Goal: Find specific page/section: Find specific page/section

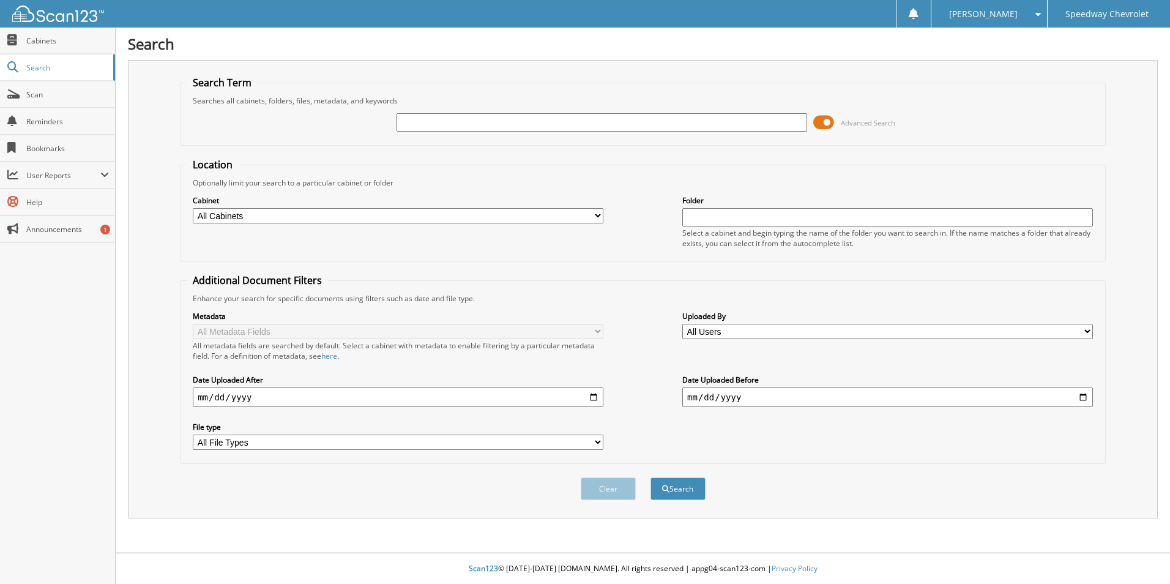
click at [471, 118] on input "text" at bounding box center [602, 122] width 411 height 18
type input "268456"
click at [651, 477] on button "Search" at bounding box center [678, 488] width 55 height 23
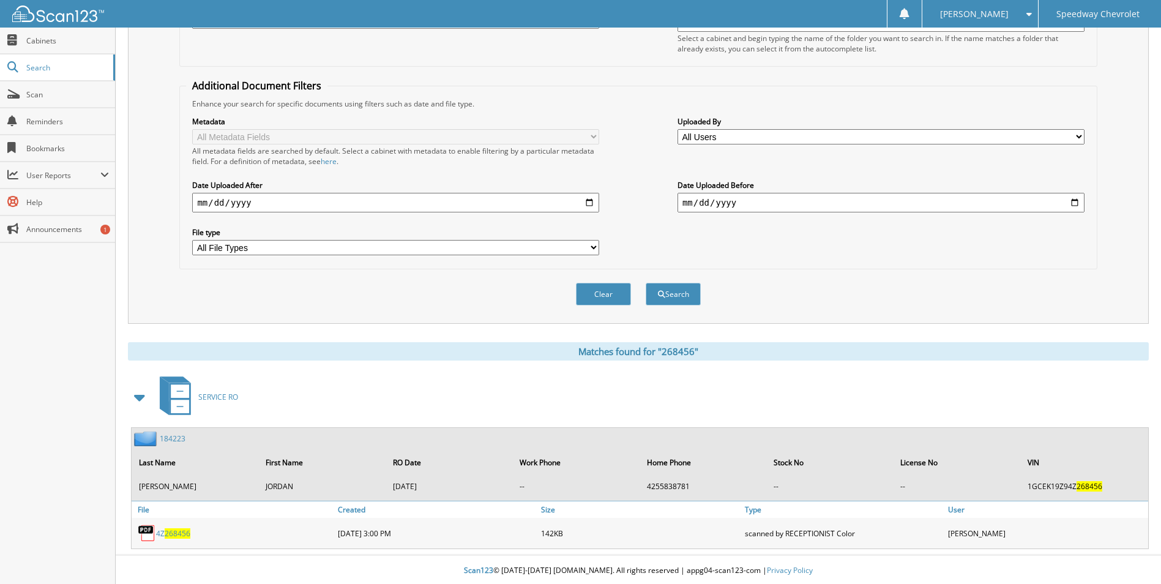
scroll to position [197, 0]
click at [181, 534] on span "268456" at bounding box center [178, 531] width 26 height 10
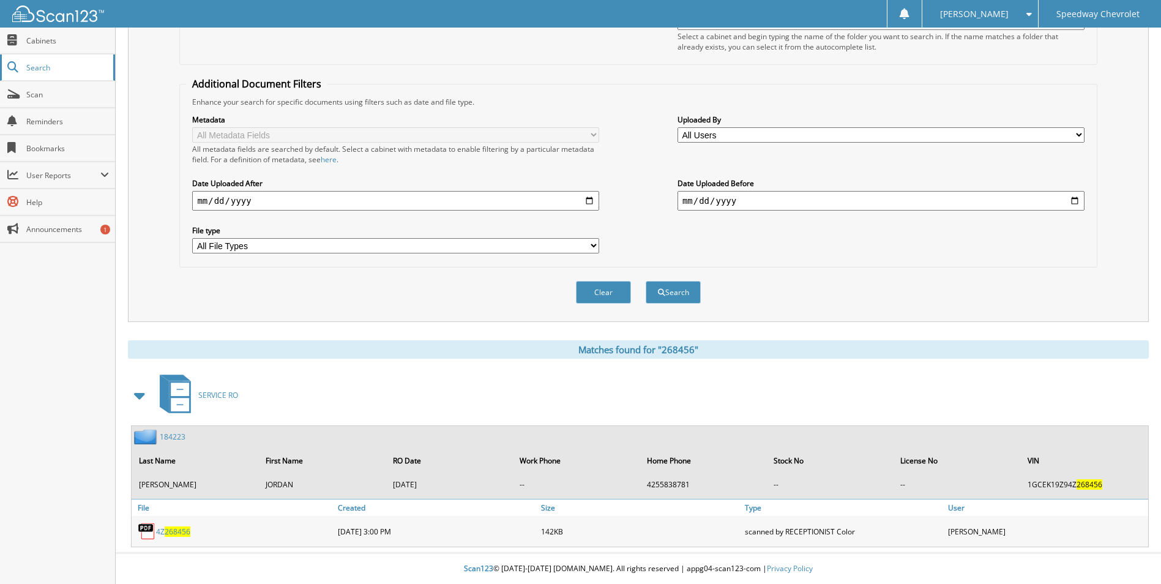
click at [56, 63] on span "Search" at bounding box center [66, 67] width 81 height 10
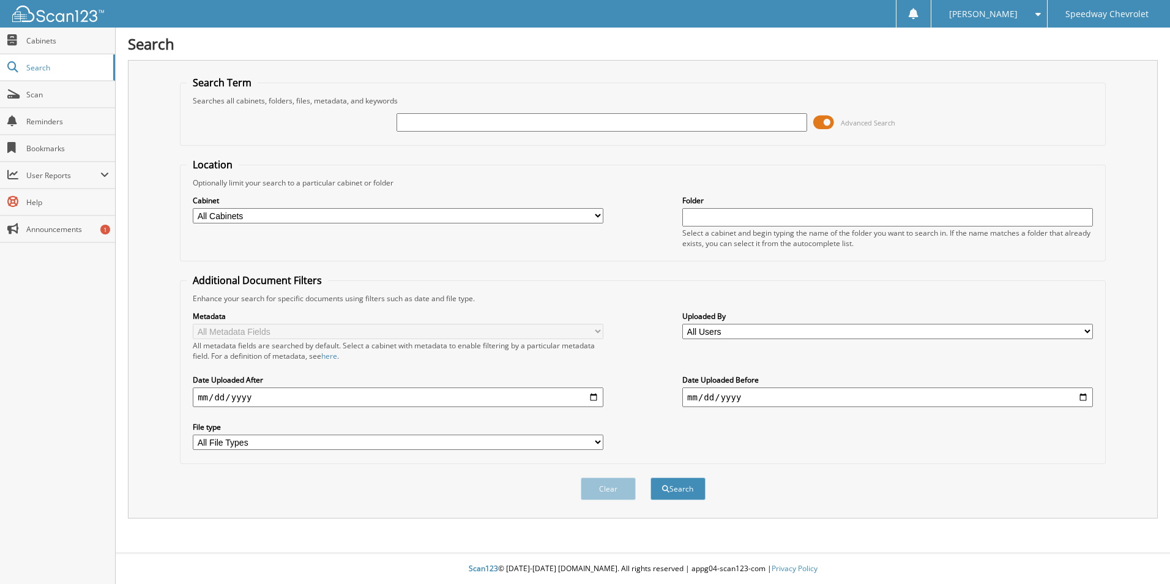
click at [419, 123] on input "text" at bounding box center [602, 122] width 411 height 18
type input "268456"
click at [651, 477] on button "Search" at bounding box center [678, 488] width 55 height 23
